Goal: Task Accomplishment & Management: Complete application form

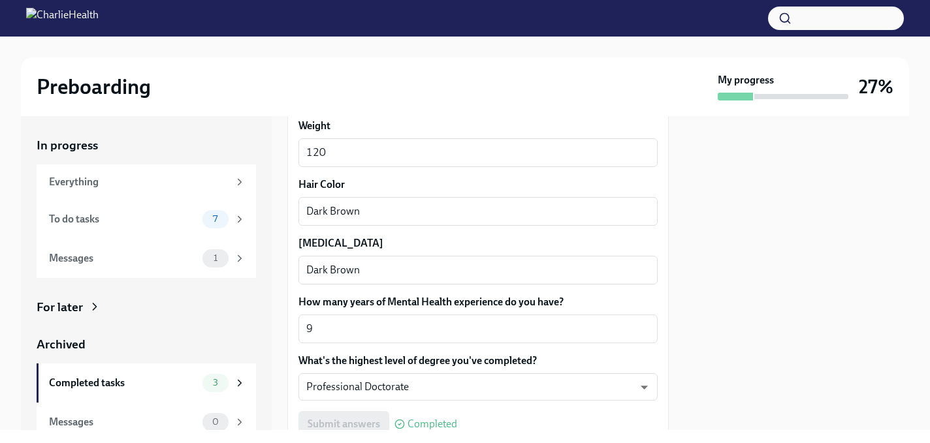
scroll to position [1287, 0]
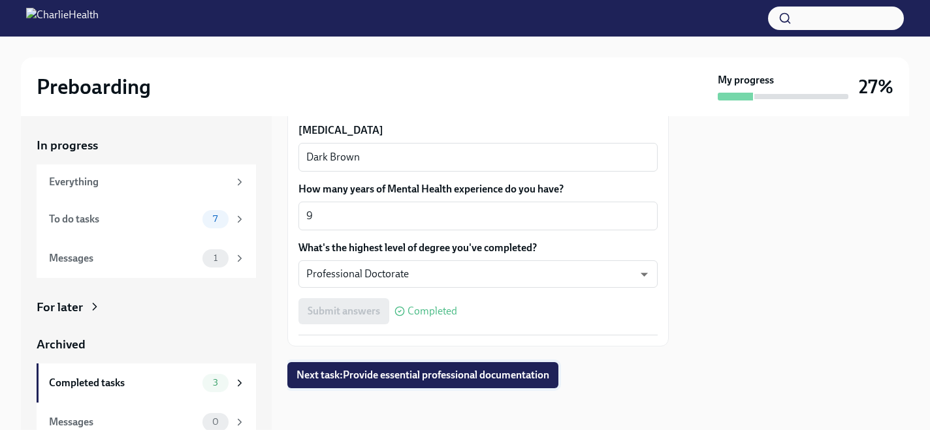
click at [379, 380] on span "Next task : Provide essential professional documentation" at bounding box center [422, 375] width 253 height 13
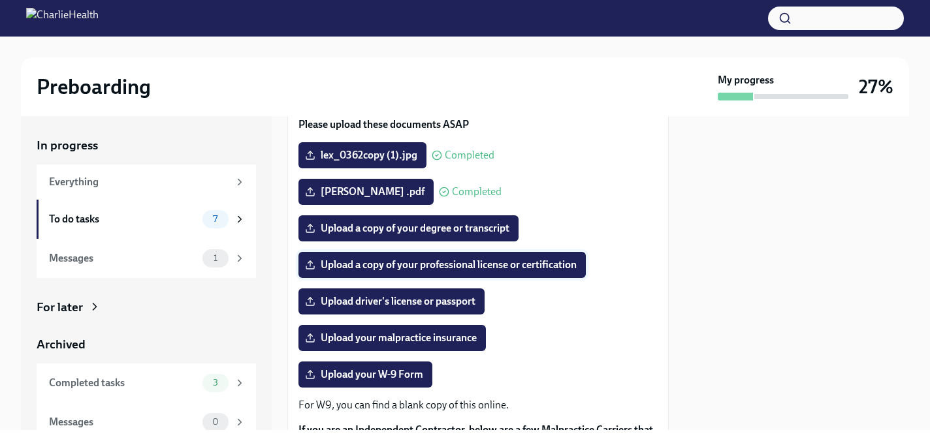
scroll to position [142, 0]
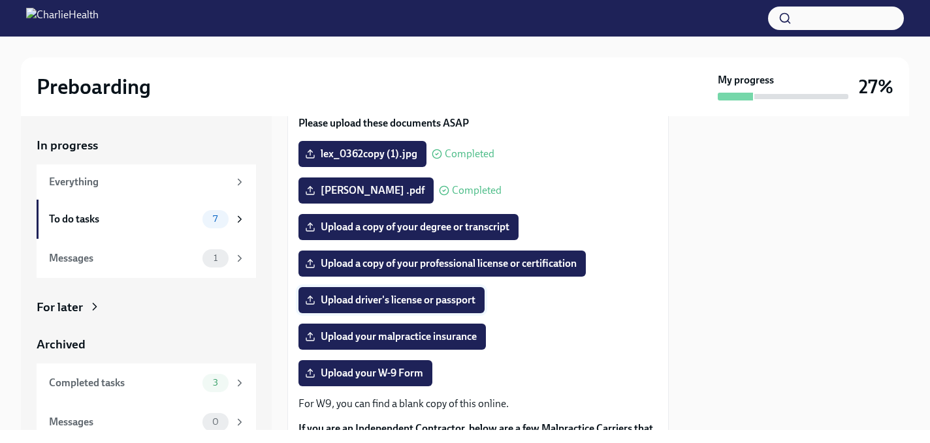
click at [382, 307] on span "Upload driver's license or passport" at bounding box center [391, 300] width 168 height 13
click at [0, 0] on input "Upload driver's license or passport" at bounding box center [0, 0] width 0 height 0
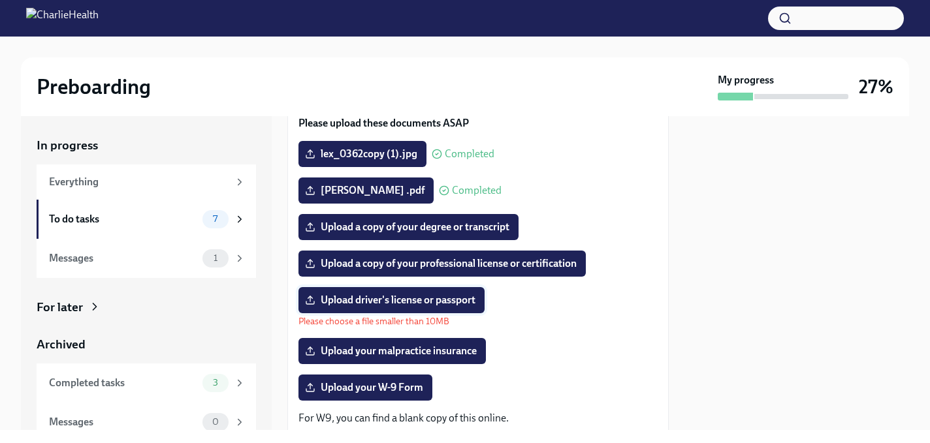
click at [367, 307] on span "Upload driver's license or passport" at bounding box center [391, 300] width 168 height 13
click at [0, 0] on input "Upload driver's license or passport" at bounding box center [0, 0] width 0 height 0
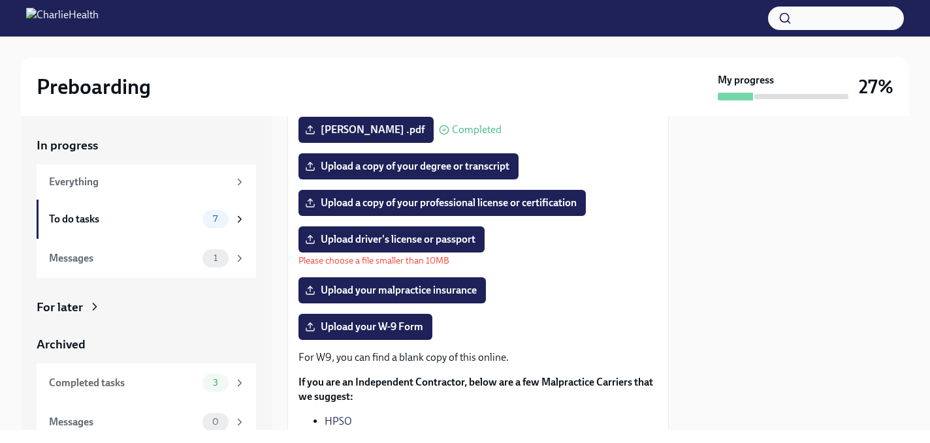
scroll to position [232, 0]
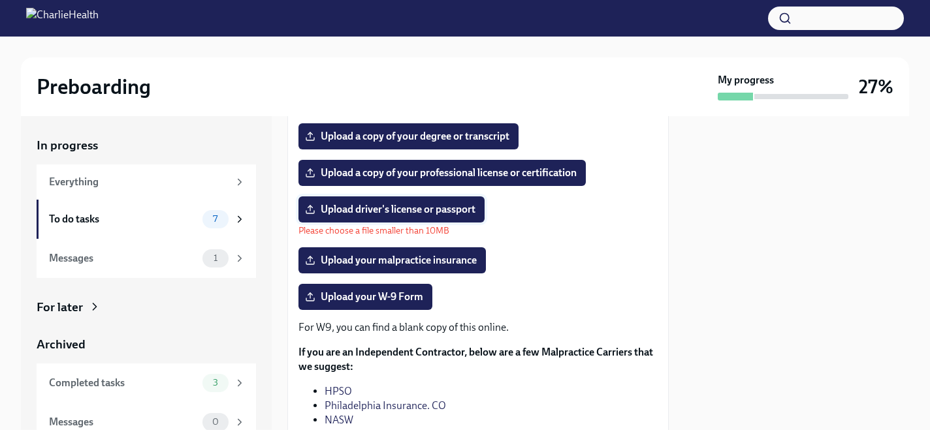
click at [433, 216] on span "Upload driver's license or passport" at bounding box center [391, 209] width 168 height 13
click at [0, 0] on input "Upload driver's license or passport" at bounding box center [0, 0] width 0 height 0
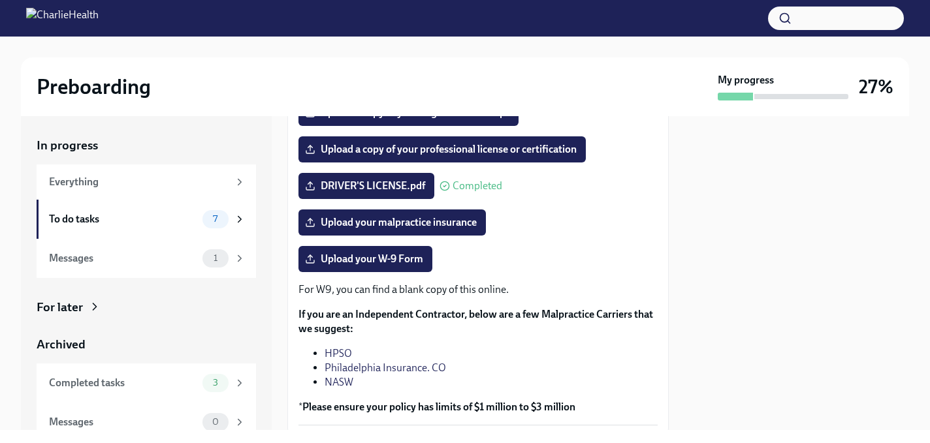
scroll to position [323, 0]
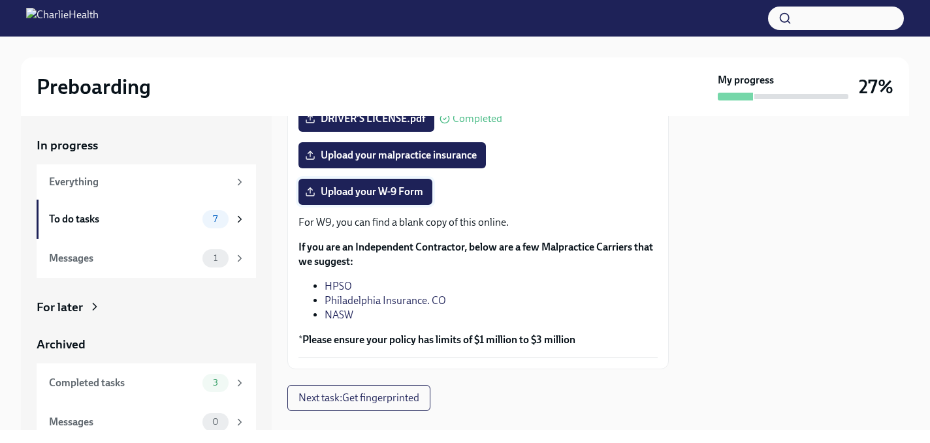
click at [344, 198] on span "Upload your W-9 Form" at bounding box center [365, 191] width 116 height 13
click at [0, 0] on input "Upload your W-9 Form" at bounding box center [0, 0] width 0 height 0
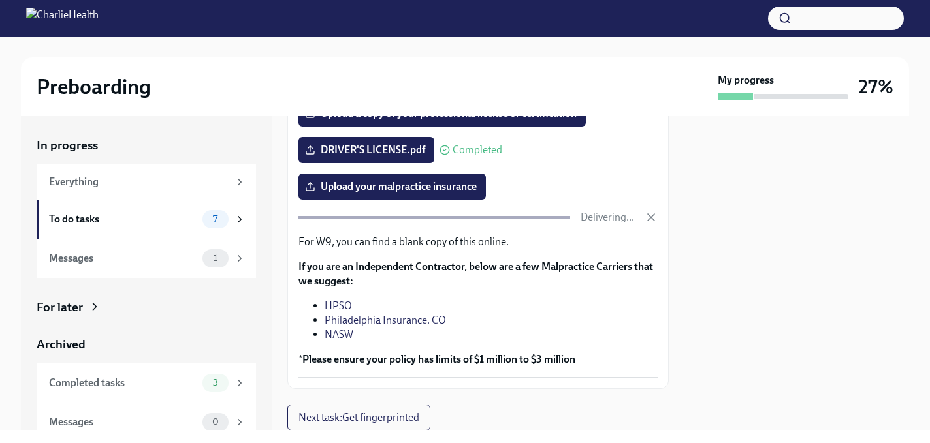
scroll to position [354, 0]
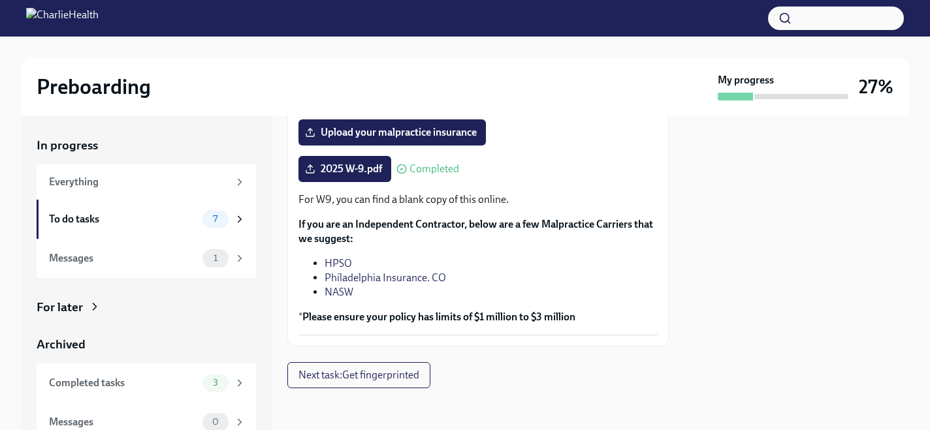
click at [340, 298] on link "NASW" at bounding box center [338, 292] width 29 height 12
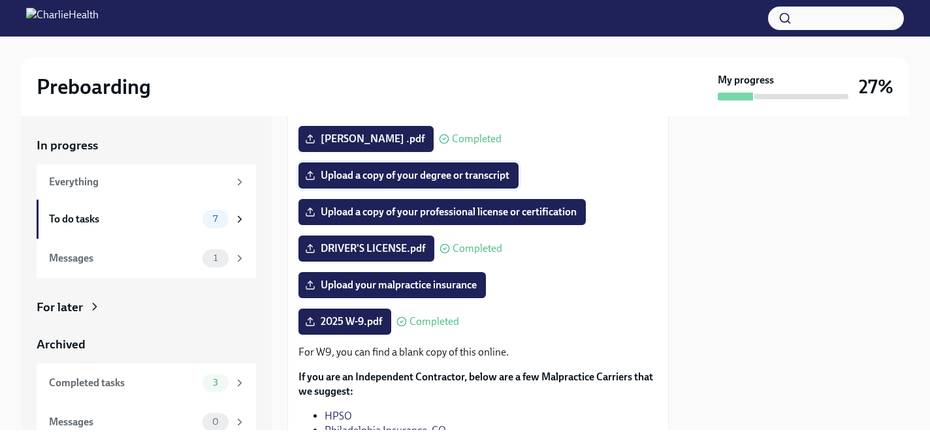
scroll to position [243, 0]
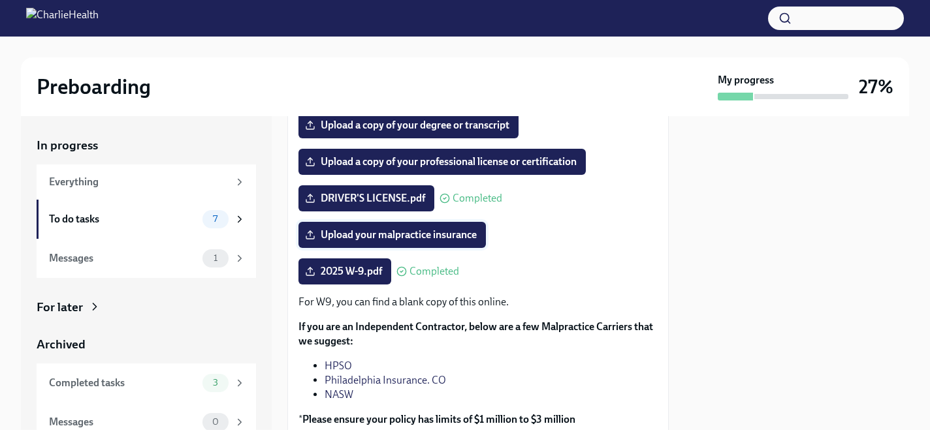
click at [426, 242] on span "Upload your malpractice insurance" at bounding box center [391, 234] width 169 height 13
click at [0, 0] on input "Upload your malpractice insurance" at bounding box center [0, 0] width 0 height 0
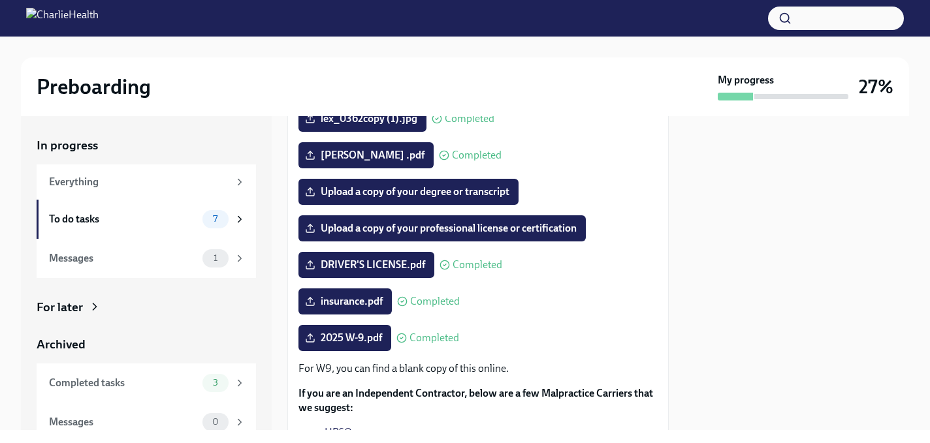
scroll to position [153, 0]
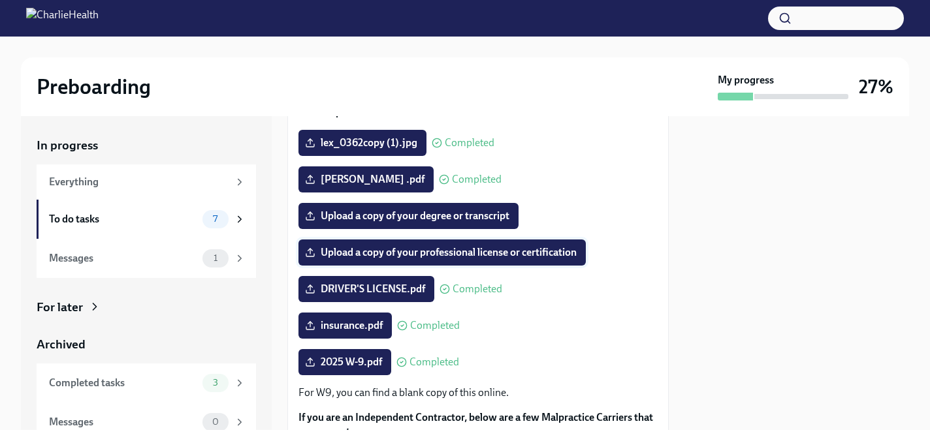
click at [392, 259] on span "Upload a copy of your professional license or certification" at bounding box center [441, 252] width 269 height 13
click at [0, 0] on input "Upload a copy of your professional license or certification" at bounding box center [0, 0] width 0 height 0
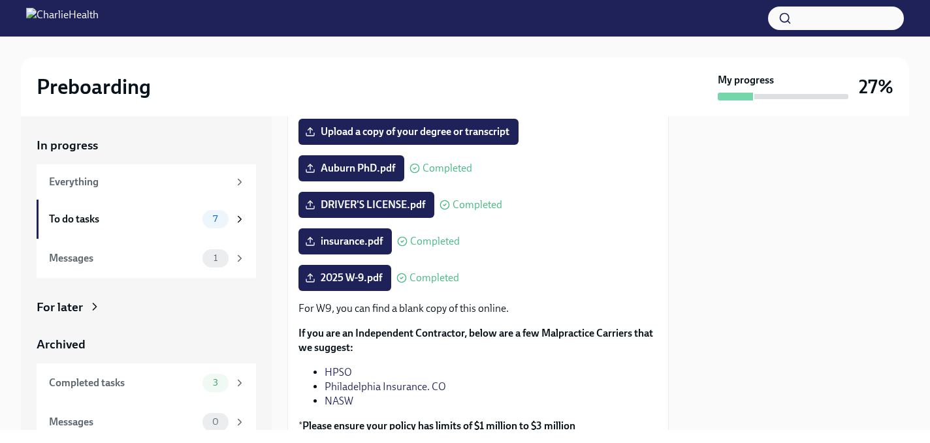
scroll to position [366, 0]
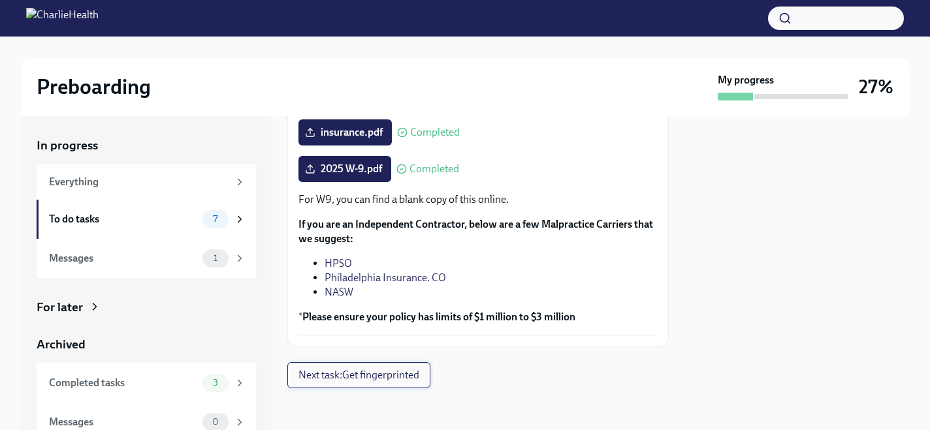
click at [401, 375] on span "Next task : Get fingerprinted" at bounding box center [358, 375] width 121 height 13
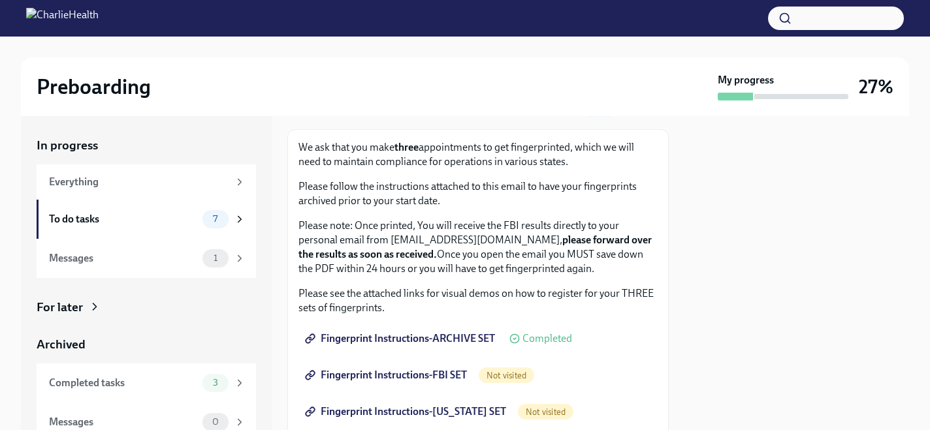
scroll to position [74, 0]
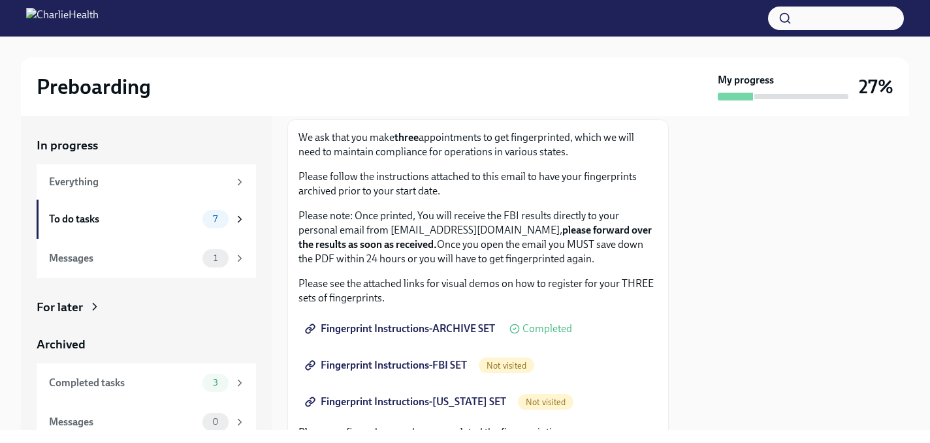
click at [392, 332] on span "Fingerprint Instructions-ARCHIVE SET" at bounding box center [400, 328] width 187 height 13
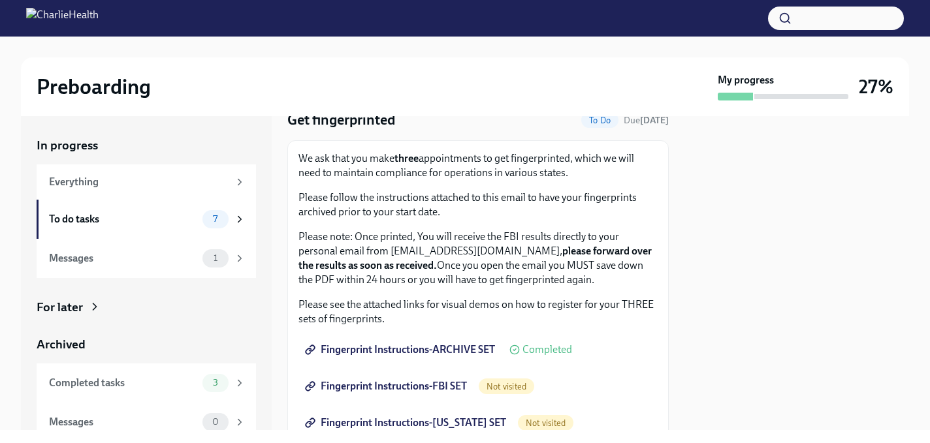
scroll to position [0, 0]
